Goal: Check status: Check status

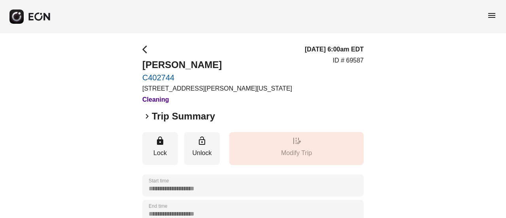
click at [160, 102] on h3 "Cleaning" at bounding box center [217, 99] width 150 height 9
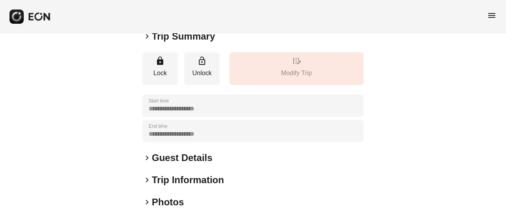
scroll to position [158, 0]
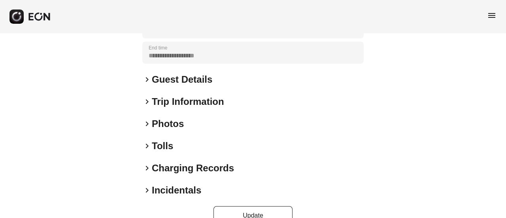
drag, startPoint x: 164, startPoint y: 99, endPoint x: 167, endPoint y: 91, distance: 9.3
click at [164, 99] on h2 "Trip Information" at bounding box center [188, 101] width 72 height 13
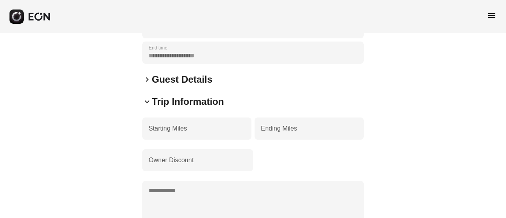
click at [171, 82] on h2 "Guest Details" at bounding box center [182, 79] width 60 height 13
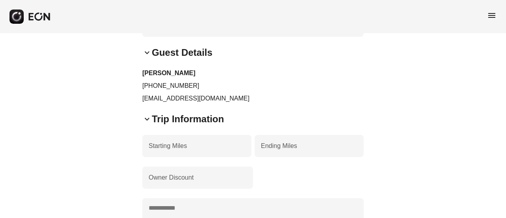
scroll to position [198, 0]
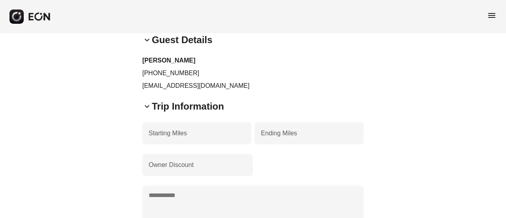
click at [161, 114] on div "keyboard_arrow_down Trip Information ***** Starting Miles ***** Ending Miles Ow…" at bounding box center [252, 172] width 221 height 145
click at [161, 110] on h2 "Trip Information" at bounding box center [188, 106] width 72 height 13
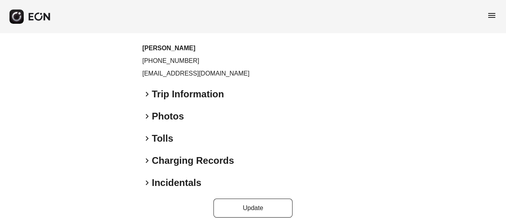
scroll to position [221, 0]
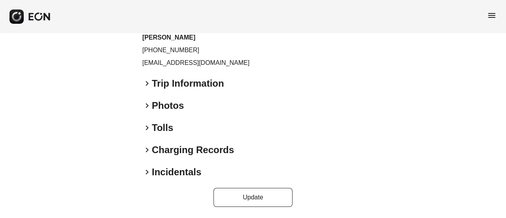
click at [174, 114] on div "**********" at bounding box center [252, 15] width 221 height 383
click at [174, 110] on h2 "Photos" at bounding box center [168, 105] width 32 height 13
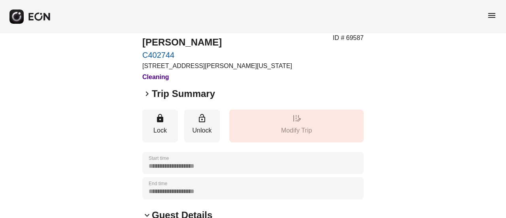
scroll to position [0, 0]
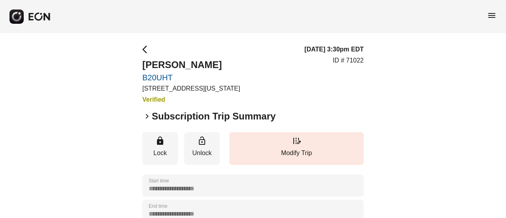
click at [145, 51] on span "arrow_back_ios" at bounding box center [146, 49] width 9 height 9
